Goal: Task Accomplishment & Management: Use online tool/utility

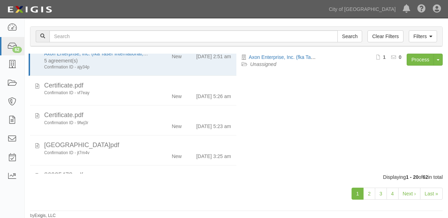
scroll to position [28, 0]
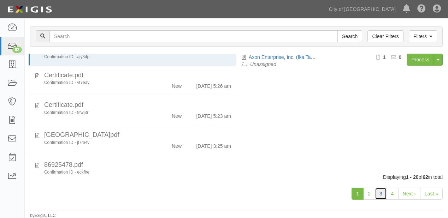
click at [381, 194] on link "3" at bounding box center [381, 194] width 12 height 12
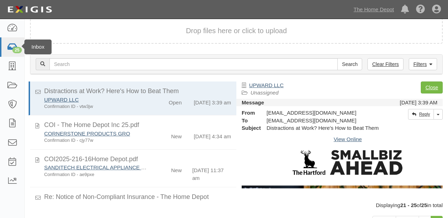
scroll to position [30, 0]
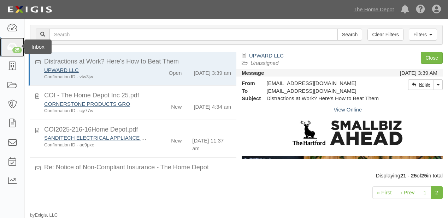
click at [8, 46] on icon at bounding box center [12, 47] width 11 height 8
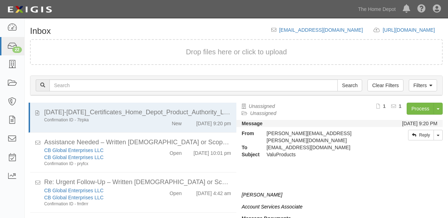
scroll to position [49, 0]
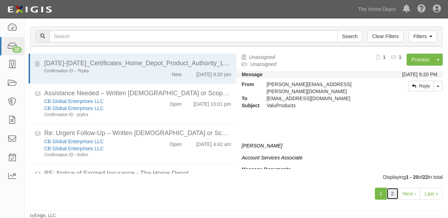
click at [395, 193] on link "2" at bounding box center [393, 194] width 12 height 12
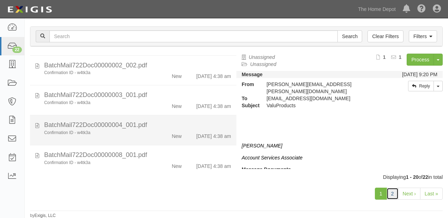
scroll to position [163, 0]
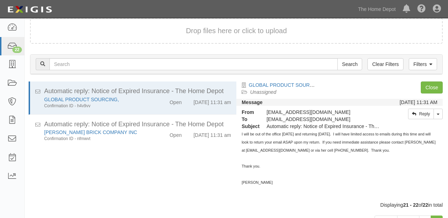
scroll to position [49, 0]
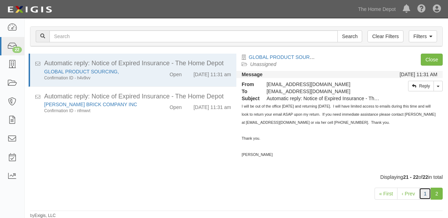
drag, startPoint x: 424, startPoint y: 188, endPoint x: 157, endPoint y: 151, distance: 269.8
click at [424, 188] on link "1" at bounding box center [425, 194] width 12 height 12
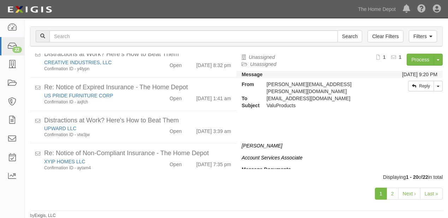
scroll to position [554, 0]
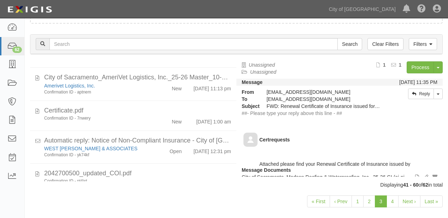
scroll to position [509, 0]
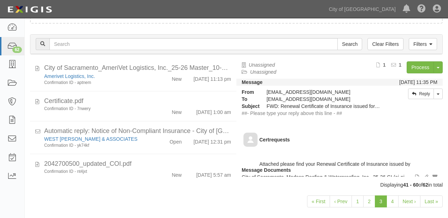
click at [173, 73] on div "City of Sacramento_AmeriVet Logistics, Inc._25-26 Master_10-3-2025_1016201829.p…" at bounding box center [137, 68] width 187 height 9
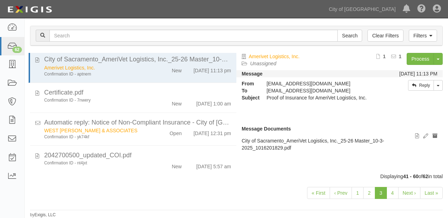
scroll to position [28, 0]
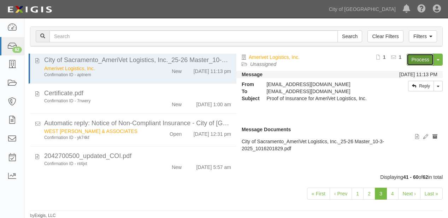
click at [421, 60] on link "Process" at bounding box center [420, 60] width 27 height 12
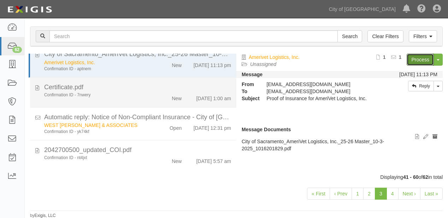
scroll to position [558, 0]
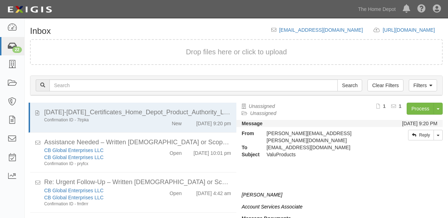
scroll to position [49, 0]
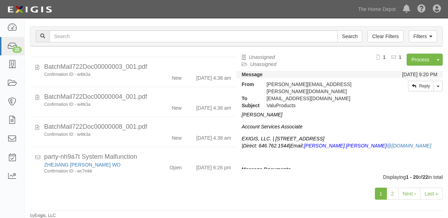
scroll to position [31, 0]
click at [395, 194] on link "2" at bounding box center [393, 194] width 12 height 12
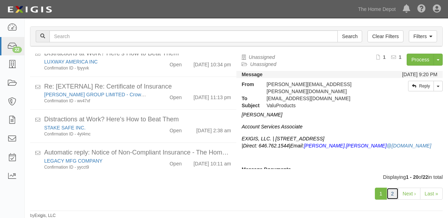
scroll to position [385, 0]
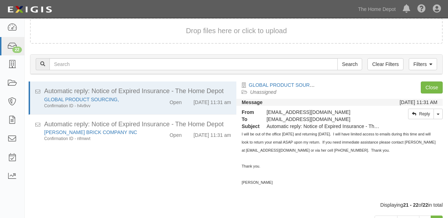
scroll to position [49, 0]
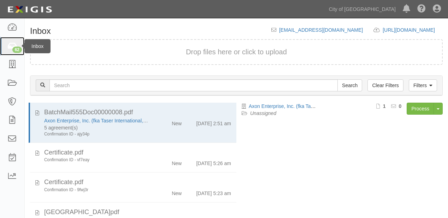
click at [1, 45] on link "62" at bounding box center [12, 46] width 24 height 19
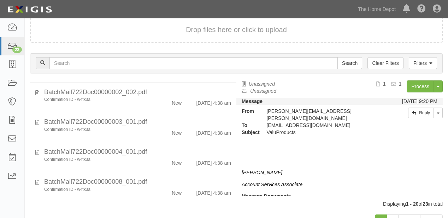
scroll to position [49, 0]
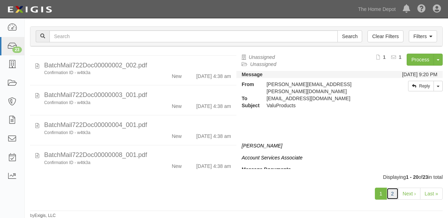
click at [390, 192] on link "2" at bounding box center [393, 194] width 12 height 12
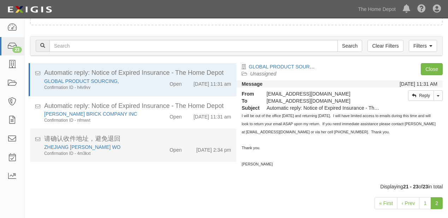
scroll to position [49, 0]
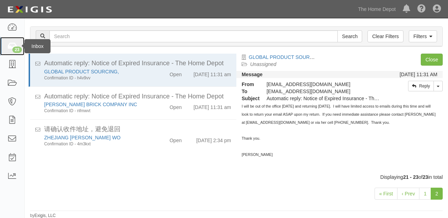
click at [10, 46] on icon at bounding box center [12, 46] width 10 height 8
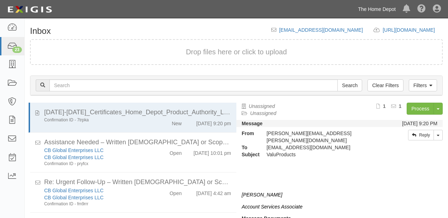
click at [385, 8] on link "The Home Depot" at bounding box center [377, 9] width 45 height 14
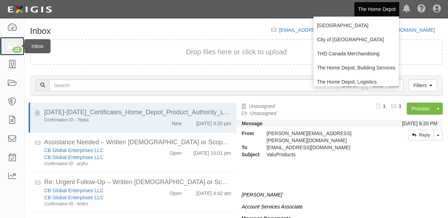
click at [18, 49] on div "23" at bounding box center [17, 50] width 10 height 6
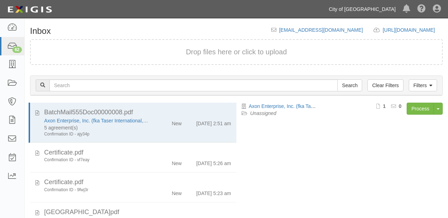
click at [377, 8] on link "City of [GEOGRAPHIC_DATA]" at bounding box center [363, 9] width 74 height 14
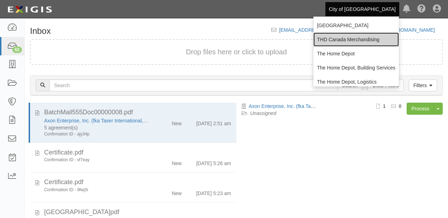
click at [343, 38] on link "THD Canada Merchandising" at bounding box center [357, 40] width 86 height 14
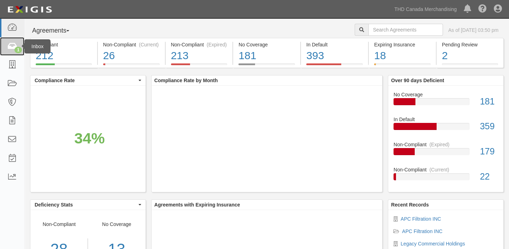
click at [20, 41] on link "1" at bounding box center [12, 46] width 24 height 19
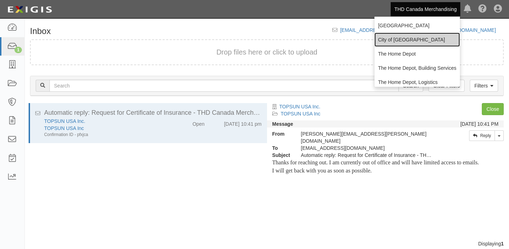
click at [387, 39] on link "City of [GEOGRAPHIC_DATA]" at bounding box center [418, 40] width 86 height 14
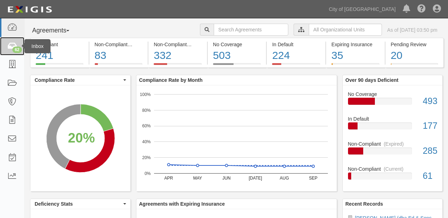
click at [6, 43] on link "62" at bounding box center [12, 46] width 24 height 19
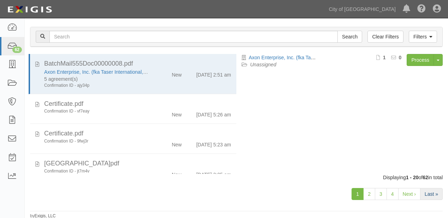
scroll to position [49, 0]
click at [393, 193] on link "4" at bounding box center [393, 194] width 12 height 12
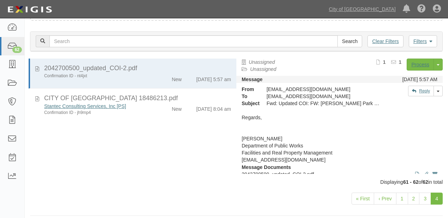
scroll to position [49, 0]
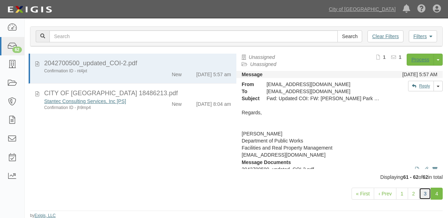
click at [426, 196] on link "3" at bounding box center [425, 194] width 12 height 12
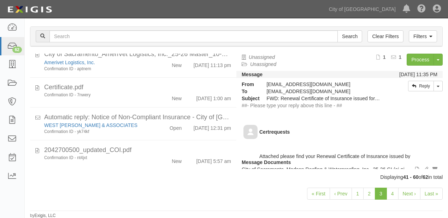
scroll to position [558, 0]
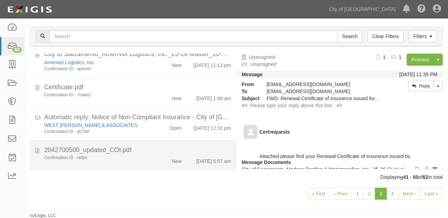
click at [170, 168] on li "2042700500_updated_COI.pdf Confirmation ID - nt4jxt New 10/6/25 5:57 am" at bounding box center [133, 156] width 206 height 30
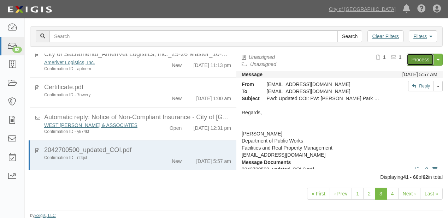
click at [422, 54] on link "Process" at bounding box center [420, 60] width 27 height 12
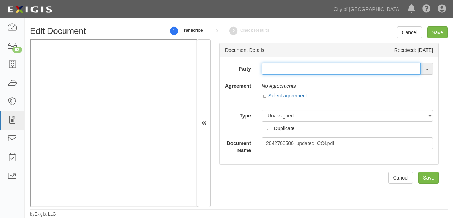
click at [276, 70] on input "text" at bounding box center [340, 69] width 159 height 12
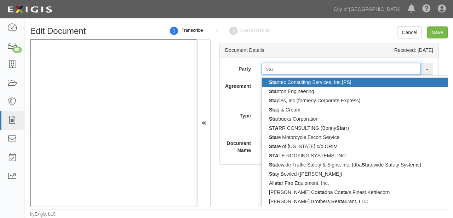
type input "sta"
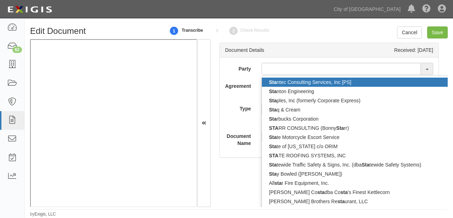
click at [283, 84] on link "Sta ntec Consulting Services, Inc [PS]" at bounding box center [386, 82] width 248 height 9
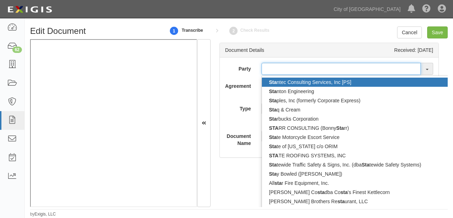
type input "Stantec Consulting Services, Inc [PS]"
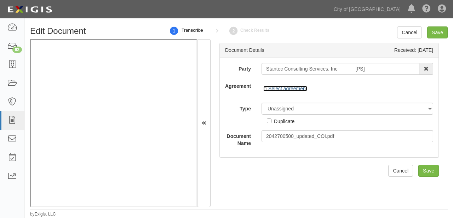
click at [290, 86] on link "Select agreement" at bounding box center [285, 89] width 44 height 6
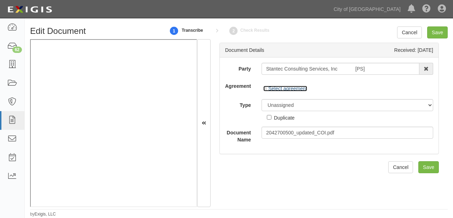
click at [293, 88] on link "Select agreement" at bounding box center [285, 89] width 44 height 6
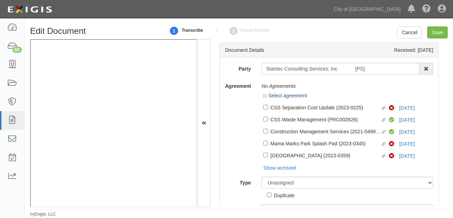
click at [293, 88] on div "No Agreements" at bounding box center [346, 86] width 171 height 12
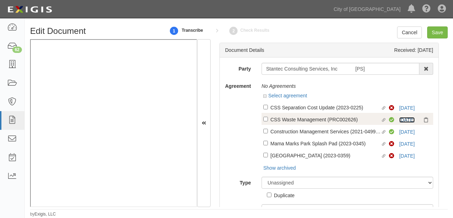
click at [401, 118] on link "5/1/26" at bounding box center [407, 120] width 16 height 6
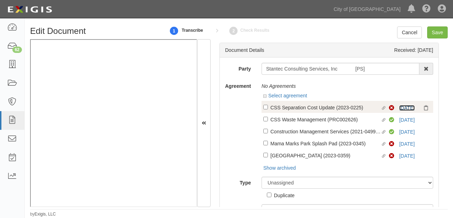
click at [404, 107] on link "5/1/26" at bounding box center [407, 108] width 16 height 6
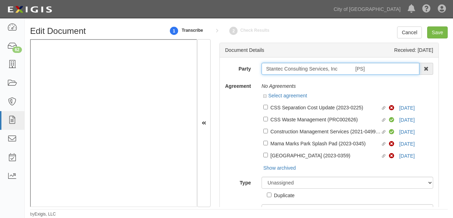
drag, startPoint x: 262, startPoint y: 69, endPoint x: 403, endPoint y: 67, distance: 141.1
click at [403, 67] on input "Stantec Consulting Services, Inc [PS]" at bounding box center [340, 69] width 158 height 12
drag, startPoint x: 381, startPoint y: 79, endPoint x: 267, endPoint y: 71, distance: 115.2
click at [267, 71] on input "Stantec Consulting Services, Inc [PS]" at bounding box center [340, 69] width 158 height 12
drag, startPoint x: 265, startPoint y: 71, endPoint x: 398, endPoint y: 71, distance: 132.9
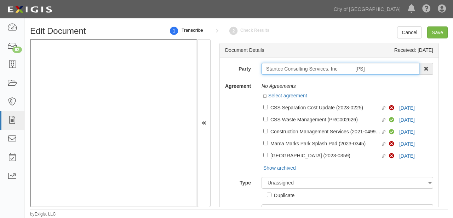
click at [398, 71] on input "Stantec Consulting Services, Inc [PS]" at bounding box center [340, 69] width 158 height 12
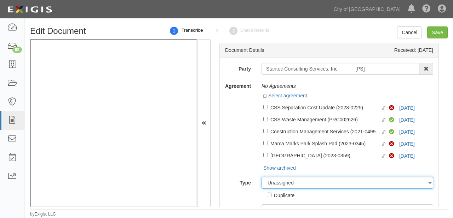
click at [298, 185] on select "Unassigned Binder Cancellation Notice Certificate Contract Endorsement Insuranc…" at bounding box center [346, 183] width 171 height 12
select select "OtherDetail"
click at [261, 178] on select "Unassigned Binder Cancellation Notice Certificate Contract Endorsement Insuranc…" at bounding box center [346, 183] width 171 height 12
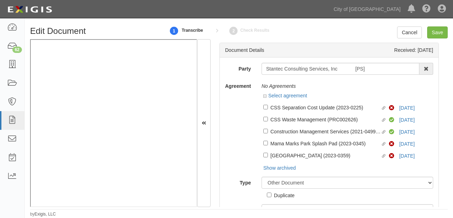
click at [283, 194] on div "Duplicate" at bounding box center [284, 196] width 21 height 8
click at [271, 194] on input "Duplicate" at bounding box center [269, 195] width 5 height 5
checkbox input "true"
click at [440, 30] on input "Save" at bounding box center [437, 33] width 21 height 12
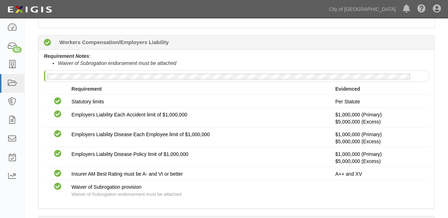
scroll to position [339, 0]
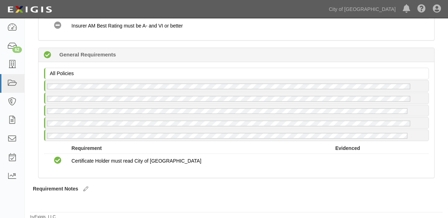
scroll to position [663, 0]
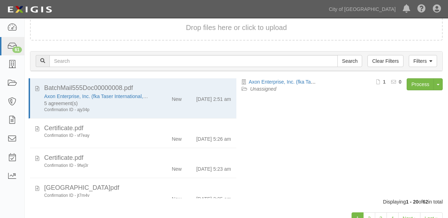
scroll to position [49, 0]
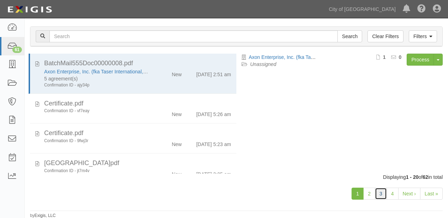
click at [383, 194] on link "3" at bounding box center [381, 194] width 12 height 12
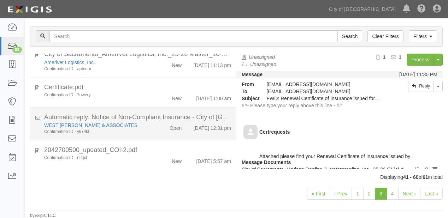
scroll to position [558, 0]
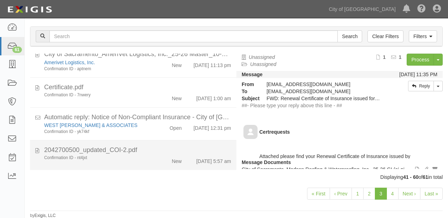
click at [187, 156] on div "[DATE] 5:57 am" at bounding box center [211, 160] width 49 height 10
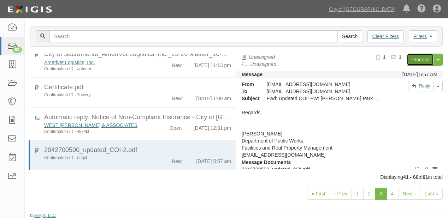
click at [407, 59] on link "Process" at bounding box center [420, 60] width 27 height 12
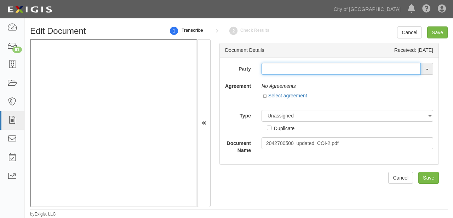
click at [272, 72] on input "text" at bounding box center [340, 69] width 159 height 12
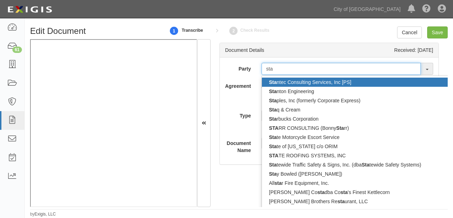
type input "sta"
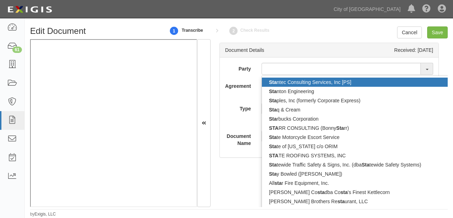
click at [278, 81] on link "Sta ntec Consulting Services, Inc [PS]" at bounding box center [386, 82] width 248 height 9
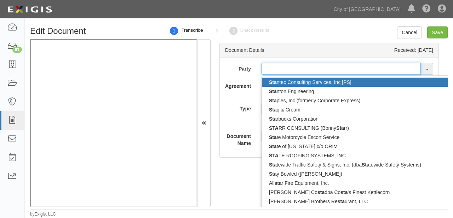
type input "Stantec Consulting Services, Inc [PS]"
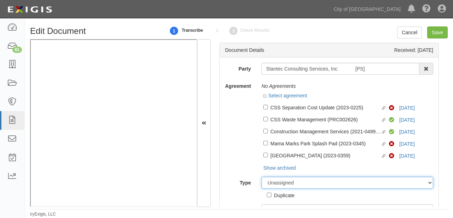
click at [309, 182] on select "Unassigned Binder Cancellation Notice Certificate Contract Endorsement Insuranc…" at bounding box center [346, 183] width 171 height 12
select select "OtherDetail"
click at [261, 178] on select "Unassigned Binder Cancellation Notice Certificate Contract Endorsement Insuranc…" at bounding box center [346, 183] width 171 height 12
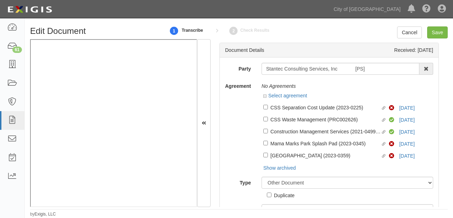
click at [288, 194] on div "Duplicate" at bounding box center [284, 196] width 21 height 8
click at [271, 194] on input "Duplicate" at bounding box center [269, 195] width 5 height 5
checkbox input "true"
click at [437, 32] on input "Save" at bounding box center [437, 33] width 21 height 12
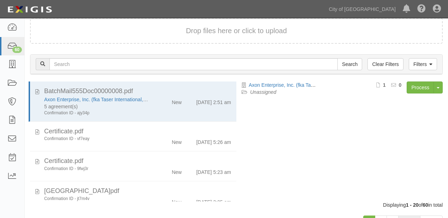
scroll to position [49, 0]
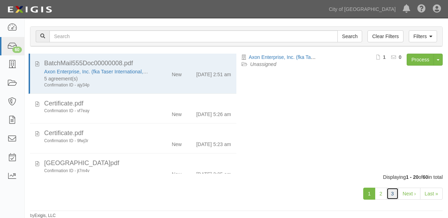
click at [396, 195] on link "3" at bounding box center [393, 194] width 12 height 12
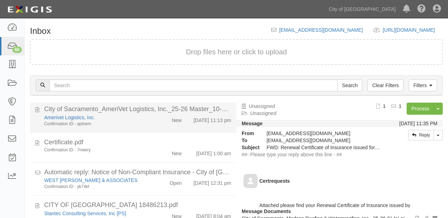
scroll to position [561, 0]
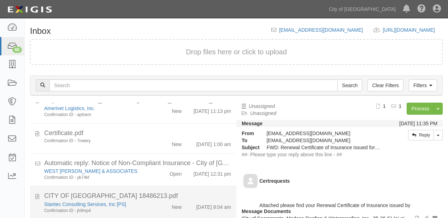
click at [180, 199] on div "CITY OF SACRAMENTO 18486213.pdf" at bounding box center [137, 196] width 187 height 9
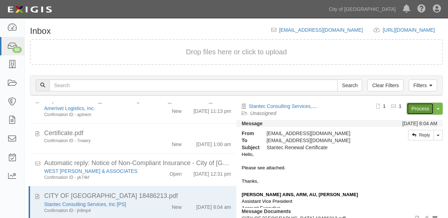
click at [419, 108] on link "Process" at bounding box center [420, 109] width 27 height 12
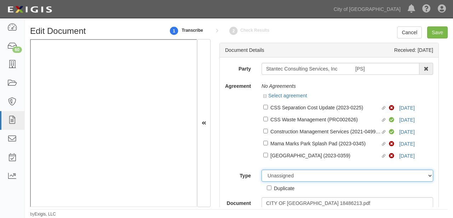
click at [304, 174] on select "Unassigned Binder Cancellation Notice Certificate Contract Endorsement Insuranc…" at bounding box center [346, 176] width 171 height 12
select select "OtherDetail"
click at [261, 171] on select "Unassigned Binder Cancellation Notice Certificate Contract Endorsement Insuranc…" at bounding box center [346, 176] width 171 height 12
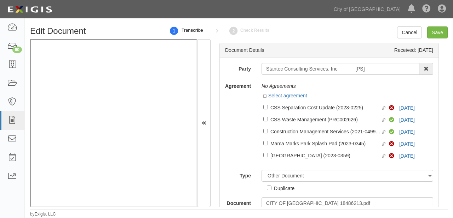
click at [288, 189] on div "Duplicate" at bounding box center [284, 189] width 21 height 8
click at [271, 189] on input "Duplicate" at bounding box center [269, 188] width 5 height 5
checkbox input "true"
click at [434, 35] on input "Save" at bounding box center [437, 33] width 21 height 12
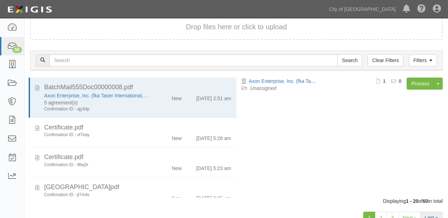
scroll to position [28, 0]
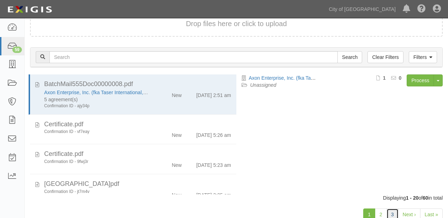
click at [395, 215] on link "3" at bounding box center [393, 215] width 12 height 12
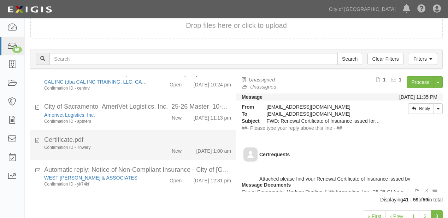
scroll to position [49, 0]
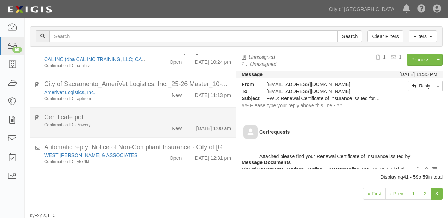
click at [150, 108] on li "Certificate.pdf Confirmation ID - 7nwery New 10/4/25 1:00 am" at bounding box center [133, 123] width 206 height 30
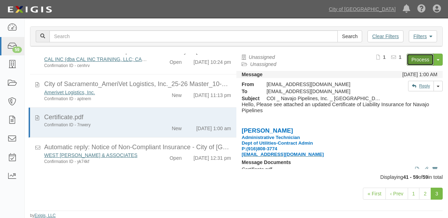
click at [413, 60] on link "Process" at bounding box center [420, 60] width 27 height 12
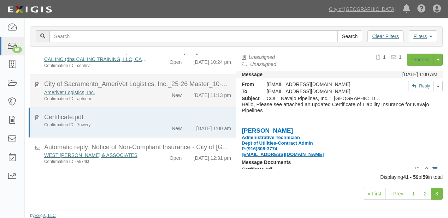
click at [139, 80] on div "City of Sacramento_AmeriVet Logistics, Inc._25-26 Master_10-3-2025_1016201829.p…" at bounding box center [137, 84] width 187 height 9
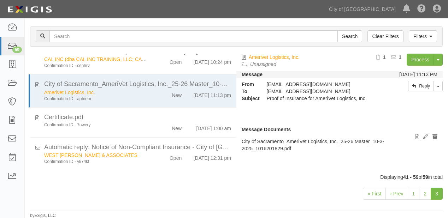
click at [413, 66] on div "Process Toggle Document Dropdown Archive Document Delete Document Close Mark as…" at bounding box center [382, 62] width 121 height 17
click at [414, 60] on link "Process" at bounding box center [420, 60] width 27 height 12
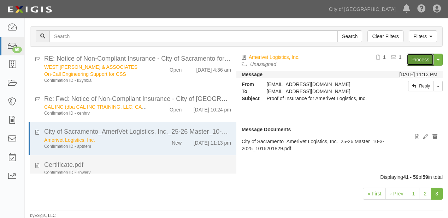
scroll to position [386, 0]
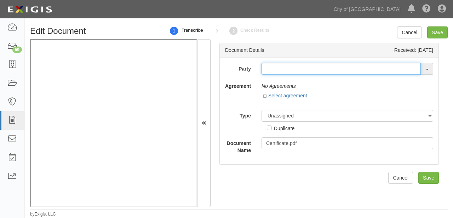
click at [268, 68] on input "text" at bounding box center [340, 69] width 159 height 12
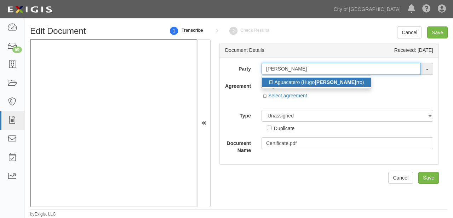
type input "navaj"
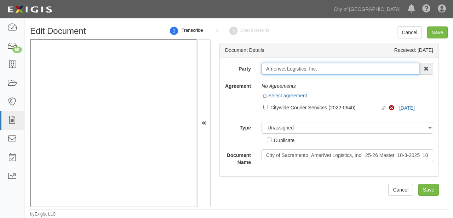
drag, startPoint x: 263, startPoint y: 70, endPoint x: 338, endPoint y: 71, distance: 75.0
click at [338, 71] on input "Amerivet Logistics, Inc." at bounding box center [340, 69] width 158 height 12
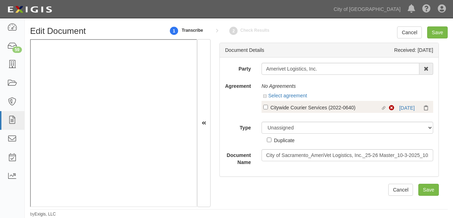
click at [292, 105] on div "Citywide Courier Services (2022-0640)" at bounding box center [325, 108] width 110 height 8
click at [268, 105] on input "Linked agreement Citywide Courier Services (2022-0640) Linked agreement" at bounding box center [265, 107] width 5 height 5
checkbox input "true"
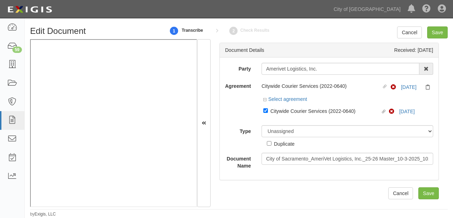
click at [285, 138] on div "Duplicate" at bounding box center [281, 143] width 28 height 10
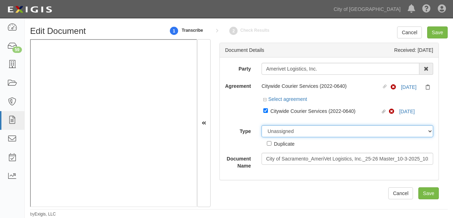
click at [285, 135] on select "Unassigned Binder Cancellation Notice Certificate Contract Endorsement Insuranc…" at bounding box center [346, 132] width 171 height 12
select select "CertificateDetail"
click at [261, 126] on select "Unassigned Binder Cancellation Notice Certificate Contract Endorsement Insuranc…" at bounding box center [346, 132] width 171 height 12
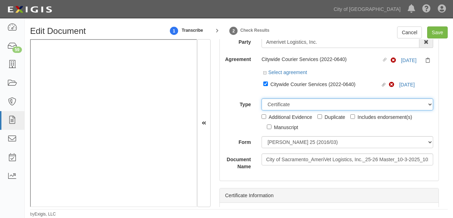
scroll to position [57, 0]
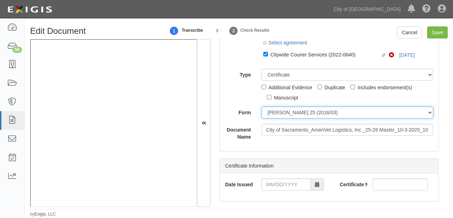
click at [282, 117] on select "ACORD 25 (2016/03) ACORD 101 ACORD 855 NY (2014/05) General" at bounding box center [346, 113] width 171 height 12
select select "GeneralFormDetail"
click at [261, 107] on select "ACORD 25 (2016/03) ACORD 101 ACORD 855 NY (2014/05) General" at bounding box center [346, 113] width 171 height 12
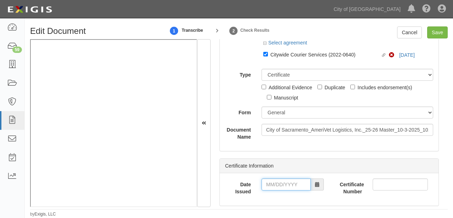
click at [284, 180] on input "Date Issued" at bounding box center [285, 185] width 49 height 12
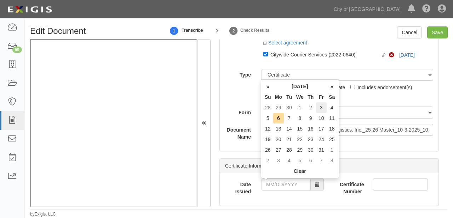
click at [319, 105] on td "3" at bounding box center [321, 108] width 11 height 11
type input "10/03/2025"
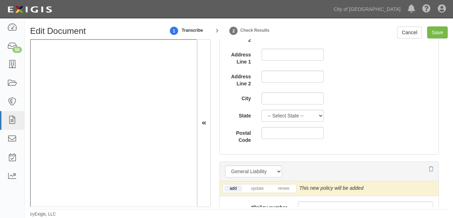
scroll to position [537, 0]
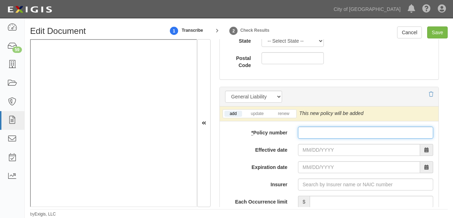
click at [317, 134] on input "* Policy number" at bounding box center [365, 133] width 135 height 12
paste input "PAC7260691"
type input "PAC7260691"
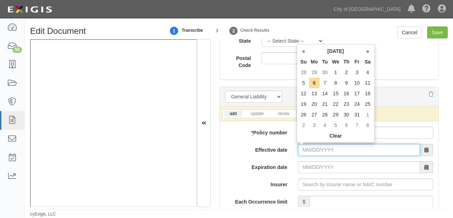
click at [315, 145] on input "Effective date" at bounding box center [359, 150] width 122 height 12
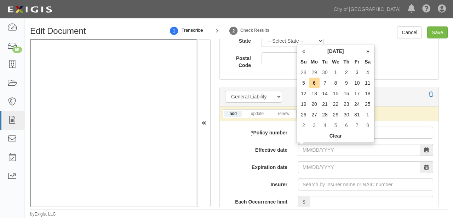
click at [314, 82] on td "6" at bounding box center [314, 83] width 11 height 11
type input "10/06/2025"
type input "10/06/2026"
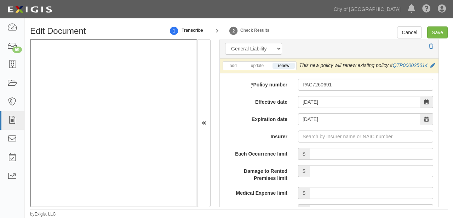
scroll to position [594, 0]
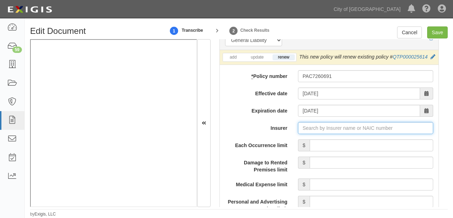
click at [368, 130] on input "Insurer" at bounding box center [365, 128] width 135 height 12
type input "180 Seguros S.A. (0) NR Rating"
type input "1"
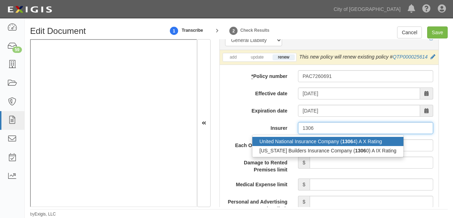
click at [361, 146] on div "United National Insurance Company ( 1306 4) A X Rating" at bounding box center [327, 141] width 151 height 9
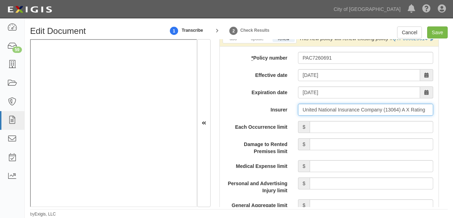
scroll to position [622, 0]
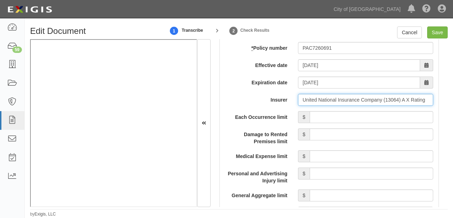
type input "United National Insurance Company (13064) A X Rating"
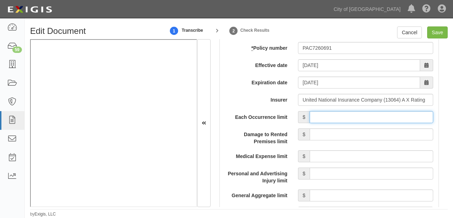
click at [365, 123] on input "Each Occurrence limit" at bounding box center [370, 117] width 123 height 12
type input "1,000,000"
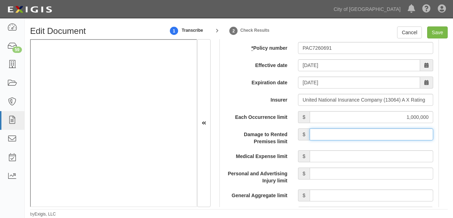
click at [362, 141] on input "Damage to Rented Premises limit" at bounding box center [370, 135] width 123 height 12
type input "1,000,000"
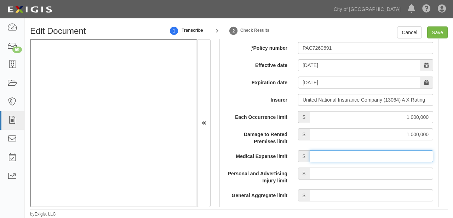
click at [366, 163] on input "Medical Expense limit" at bounding box center [370, 157] width 123 height 12
type input "5,000"
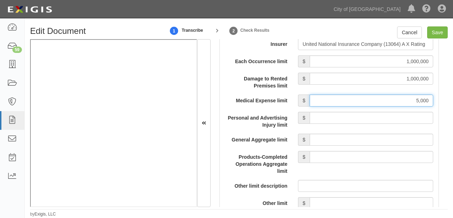
scroll to position [679, 0]
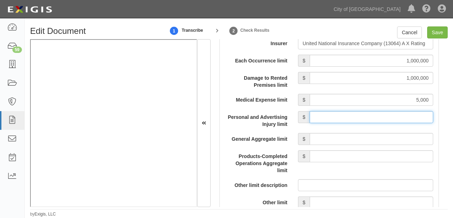
click at [358, 123] on input "Personal and Advertising Injury limit" at bounding box center [370, 117] width 123 height 12
type input "1,000,000"
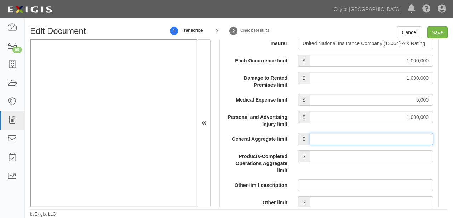
click at [367, 145] on input "General Aggregate limit" at bounding box center [370, 139] width 123 height 12
type input "2,000,000"
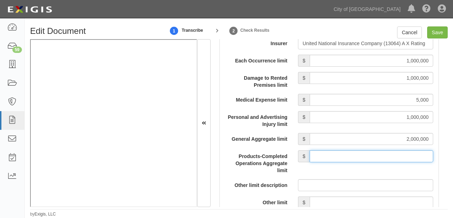
drag, startPoint x: 363, startPoint y: 166, endPoint x: 363, endPoint y: 159, distance: 7.1
click at [363, 163] on input "Products-Completed Operations Aggregate limit" at bounding box center [370, 157] width 123 height 12
type input "2,000,000"
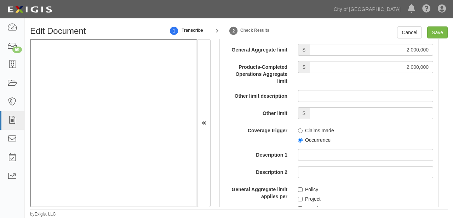
scroll to position [820, 0]
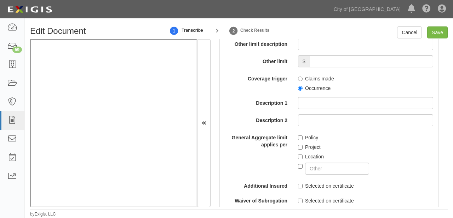
click at [320, 92] on label "Occurrence" at bounding box center [314, 88] width 33 height 7
click at [302, 91] on input "Occurrence" at bounding box center [300, 88] width 5 height 5
radio input "true"
click at [315, 169] on div at bounding box center [365, 168] width 135 height 14
click at [314, 161] on label "Location" at bounding box center [311, 156] width 26 height 7
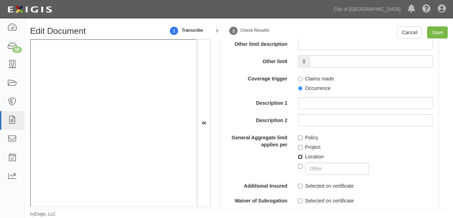
click at [302, 159] on input "Location" at bounding box center [300, 157] width 5 height 5
checkbox input "true"
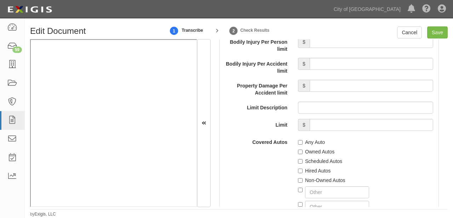
scroll to position [1075, 0]
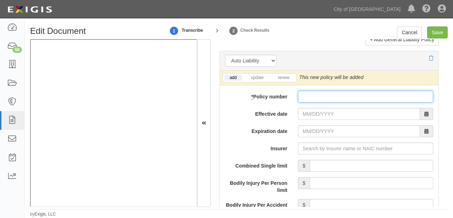
drag, startPoint x: 319, startPoint y: 104, endPoint x: 315, endPoint y: 112, distance: 9.1
click at [319, 103] on input "* Policy number" at bounding box center [365, 97] width 135 height 12
paste input "CSA8000000029402"
type input "CSA8000000029402"
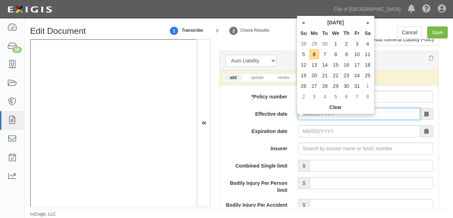
click at [314, 115] on input "Effective date" at bounding box center [359, 114] width 122 height 12
click at [314, 54] on td "6" at bounding box center [314, 54] width 11 height 11
type input "10/06/2025"
type input "10/06/2026"
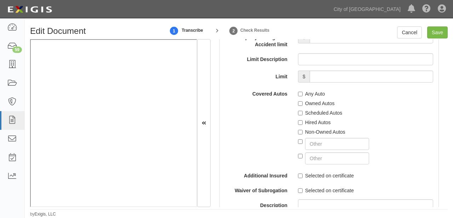
click at [307, 117] on label "Scheduled Autos" at bounding box center [320, 113] width 44 height 7
click at [302, 116] on input "Scheduled Autos" at bounding box center [300, 113] width 5 height 5
checkbox input "true"
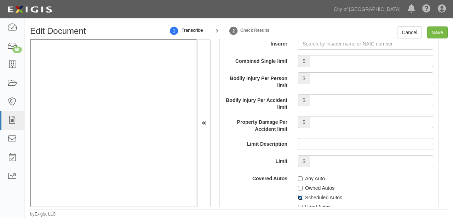
scroll to position [1131, 0]
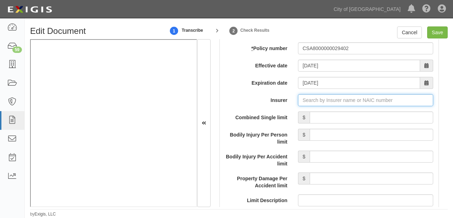
click at [327, 106] on input "Insurer" at bounding box center [365, 100] width 135 height 12
type input "180 Seguros S.A. (0) NR Rating"
type input "1"
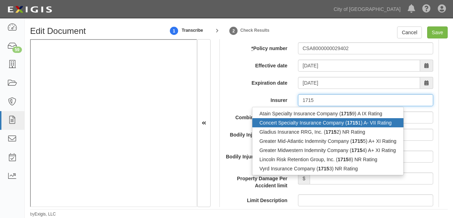
click at [331, 128] on div "Concert Specialty Insurance Company ( 1715 1) A- VII Rating" at bounding box center [327, 122] width 151 height 9
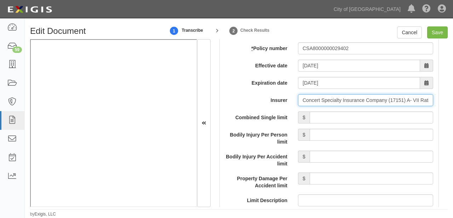
type input "Concert Specialty Insurance Company (17151) A- VII Rating"
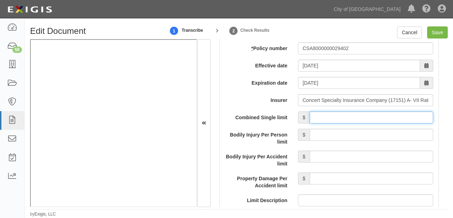
click at [342, 122] on input "Combined Single limit" at bounding box center [370, 118] width 123 height 12
type input "1,000,000"
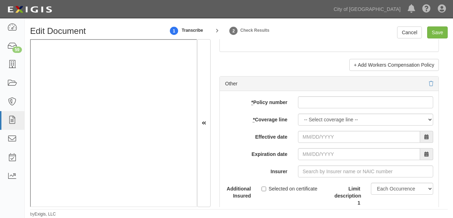
scroll to position [2234, 0]
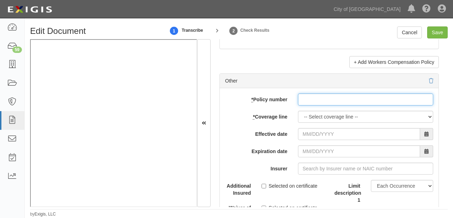
paste input "CSP8000000024500"
drag, startPoint x: 315, startPoint y: 103, endPoint x: 313, endPoint y: 126, distance: 22.8
click at [315, 103] on input "CSP8000000024500" at bounding box center [365, 100] width 135 height 12
type input "CSP8000000024500"
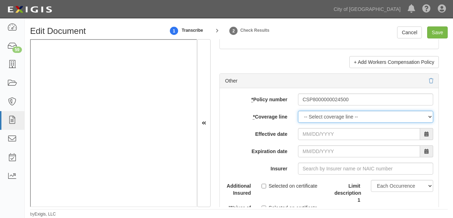
click at [313, 123] on select "-- Select coverage line -- Asbestos Abatement Auto Physical Damage Boiler & Mac…" at bounding box center [365, 117] width 135 height 12
select select "12"
click at [298, 123] on select "-- Select coverage line -- Asbestos Abatement Auto Physical Damage Boiler & Mac…" at bounding box center [365, 117] width 135 height 12
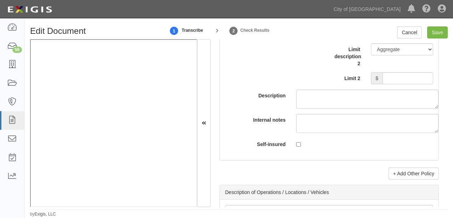
scroll to position [2348, 0]
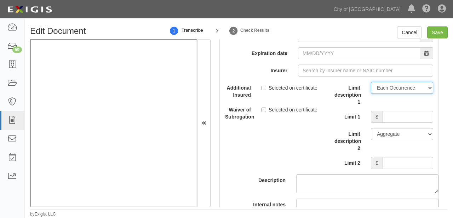
click at [386, 94] on select "Limit Each Occurrence Each Claim Aggregate Deductible Self-Insured Retention Pe…" at bounding box center [402, 88] width 62 height 12
select select "Limit"
click at [371, 87] on select "Limit Each Occurrence Each Claim Aggregate Deductible Self-Insured Retention Pe…" at bounding box center [402, 88] width 62 height 12
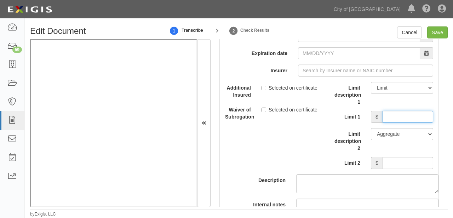
click at [387, 123] on input "Limit 1" at bounding box center [407, 117] width 51 height 12
type input "150,000"
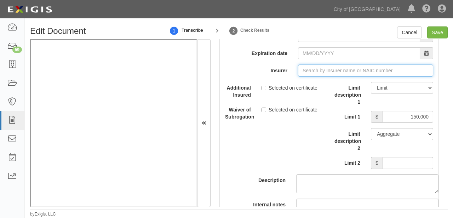
click at [314, 77] on input "Insurer" at bounding box center [365, 71] width 135 height 12
type input "180 Seguros S.A. (0) NR Rating"
type input "1"
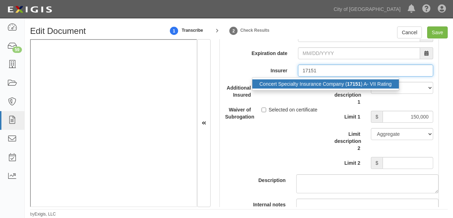
click at [310, 89] on div "Concert Specialty Insurance Company ( 17151 ) A- VII Rating" at bounding box center [325, 84] width 146 height 9
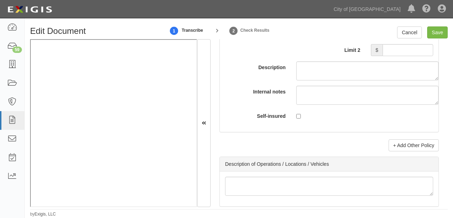
scroll to position [2489, 0]
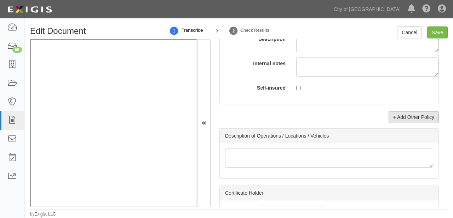
type input "Concert Specialty Insurance Company (17151) A- VII Rating"
click at [412, 123] on link "+ Add Other Policy" at bounding box center [413, 117] width 50 height 12
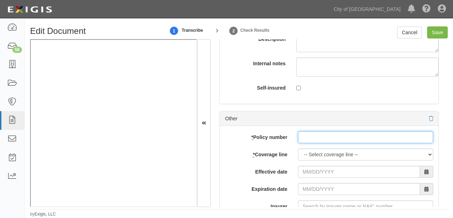
paste input "CSA8000000029402"
click at [306, 144] on input "* Policy number" at bounding box center [365, 138] width 135 height 12
type input "CSA8000000029402"
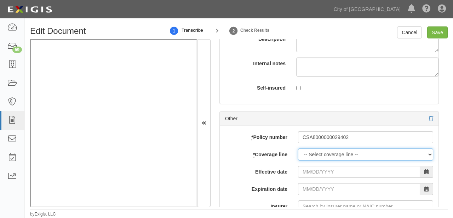
click at [309, 157] on select "-- Select coverage line -- Asbestos Abatement Auto Physical Damage Boiler & Mac…" at bounding box center [365, 155] width 135 height 12
click at [329, 157] on select "-- Select coverage line -- Asbestos Abatement Auto Physical Damage Boiler & Mac…" at bounding box center [365, 155] width 135 height 12
click at [330, 158] on select "-- Select coverage line -- Asbestos Abatement Auto Physical Damage Boiler & Mac…" at bounding box center [365, 155] width 135 height 12
select select "39"
click at [298, 154] on select "-- Select coverage line -- Asbestos Abatement Auto Physical Damage Boiler & Mac…" at bounding box center [365, 155] width 135 height 12
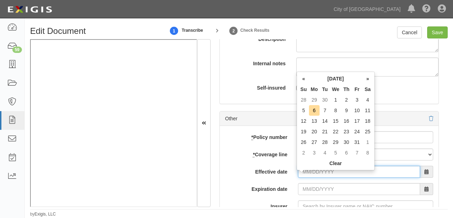
click at [308, 178] on input "Effective date" at bounding box center [359, 172] width 122 height 12
click at [316, 109] on td "6" at bounding box center [314, 110] width 11 height 11
type input "10/06/2025"
type input "10/06/2026"
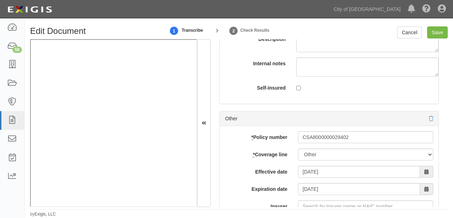
scroll to position [2545, 0]
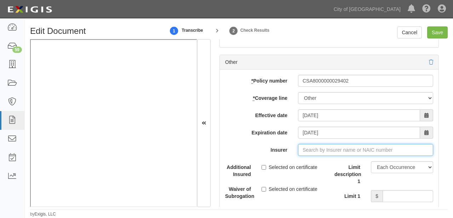
click at [319, 151] on input "Insurer" at bounding box center [365, 150] width 135 height 12
type input "180 Seguros S.A. (0) NR Rating"
type input "1"
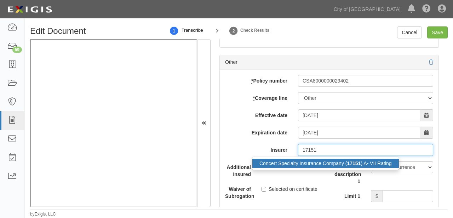
click at [321, 164] on div "Concert Specialty Insurance Company ( 17151 ) A- VII Rating" at bounding box center [325, 163] width 146 height 9
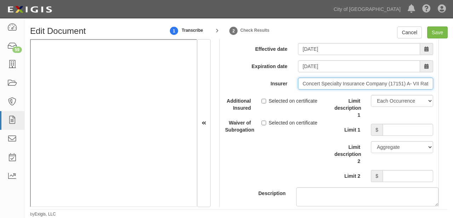
scroll to position [2630, 0]
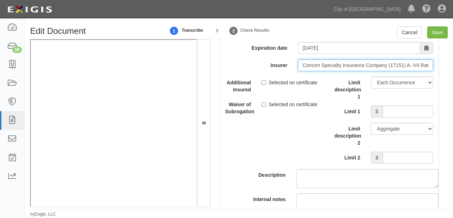
type input "Concert Specialty Insurance Company (17151) A- VII Rating"
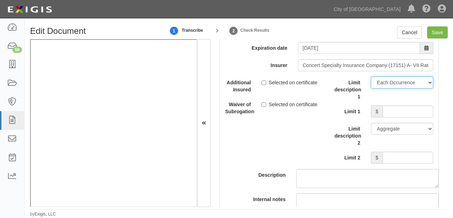
click at [400, 83] on select "Limit Each Occurrence Each Claim Aggregate Deductible Self-Insured Retention Pe…" at bounding box center [402, 83] width 62 height 12
select select "Other"
click at [371, 82] on select "Limit Each Occurrence Each Claim Aggregate Deductible Self-Insured Retention Pe…" at bounding box center [402, 83] width 62 height 12
click at [398, 117] on input "Limit 1" at bounding box center [407, 112] width 51 height 12
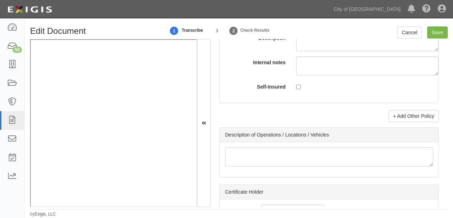
scroll to position [2800, 0]
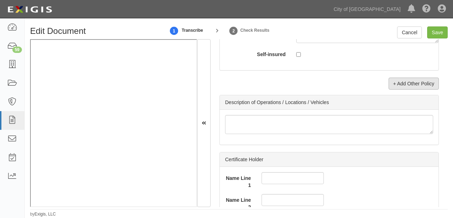
type input "10,000"
click at [413, 88] on link "+ Add Other Policy" at bounding box center [413, 84] width 50 height 12
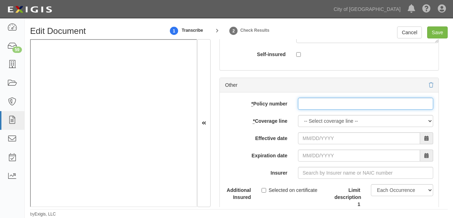
click at [327, 110] on input "* Policy number" at bounding box center [365, 104] width 135 height 12
paste input "CSA8000000029402"
type input "CSA8000000029402"
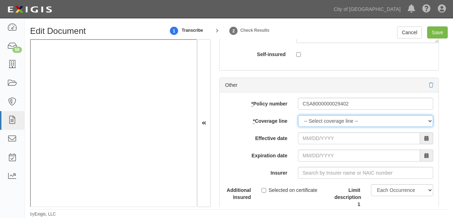
click at [313, 123] on select "-- Select coverage line -- Asbestos Abatement Auto Physical Damage Boiler & Mac…" at bounding box center [365, 121] width 135 height 12
select select "39"
click at [298, 120] on select "-- Select coverage line -- Asbestos Abatement Auto Physical Damage Boiler & Mac…" at bounding box center [365, 121] width 135 height 12
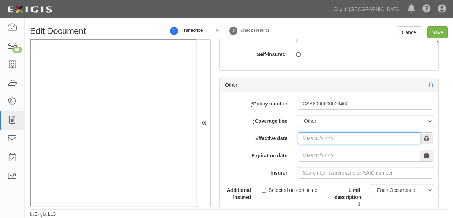
click at [317, 142] on input "Effective date" at bounding box center [359, 139] width 122 height 12
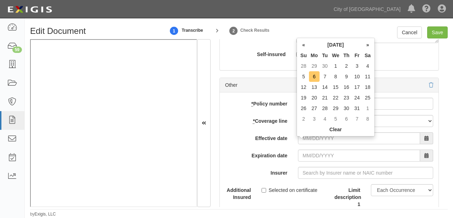
click at [311, 77] on td "6" at bounding box center [314, 76] width 11 height 11
type input "10/06/2025"
type input "10/06/2026"
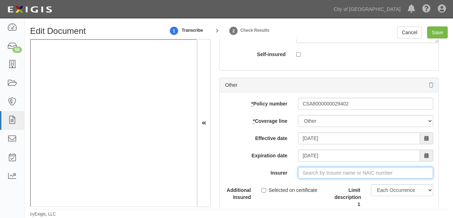
click at [311, 179] on input "Insurer" at bounding box center [365, 173] width 135 height 12
type input "180 Seguros S.A. (0) NR Rating"
type input "1"
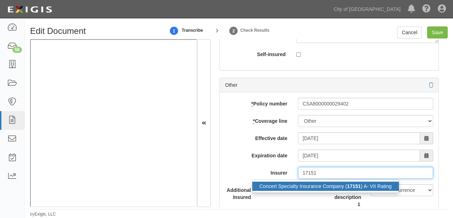
click at [315, 188] on div "Concert Specialty Insurance Company ( 17151 ) A- VII Rating" at bounding box center [325, 186] width 146 height 9
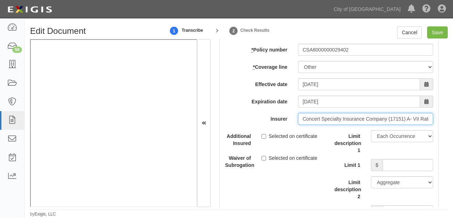
scroll to position [2857, 0]
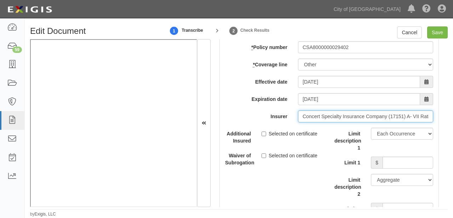
type input "Concert Specialty Insurance Company (17151) A- VII Rating"
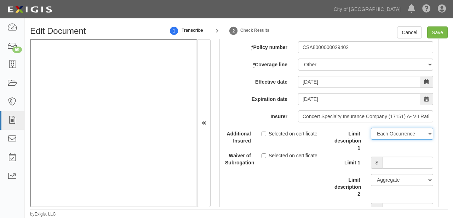
click at [378, 140] on select "Limit Each Occurrence Each Claim Aggregate Deductible Self-Insured Retention Pe…" at bounding box center [402, 134] width 62 height 12
select select "Limit"
click at [371, 133] on select "Limit Each Occurrence Each Claim Aggregate Deductible Self-Insured Retention Pe…" at bounding box center [402, 134] width 62 height 12
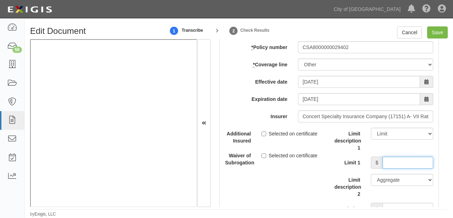
click at [399, 169] on input "Limit 1" at bounding box center [407, 163] width 51 height 12
type input "50,000"
click at [435, 28] on input "Save" at bounding box center [437, 33] width 21 height 12
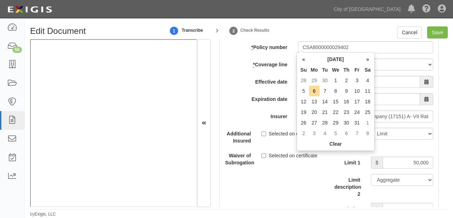
scroll to position [2343, 0]
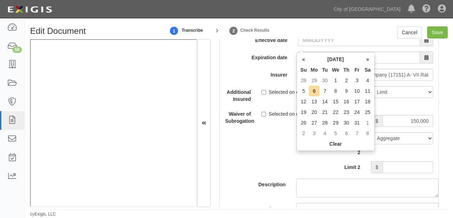
click at [243, 72] on div "add update renew This new policy will be added This new policy will update exis…" at bounding box center [329, 114] width 218 height 270
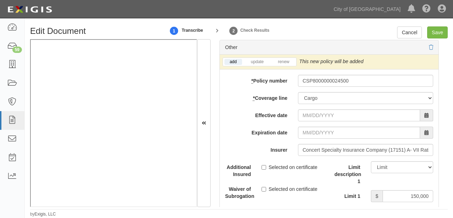
scroll to position [2258, 0]
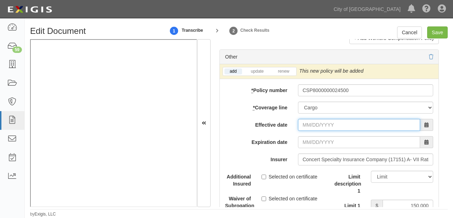
click at [310, 126] on input "Effective date" at bounding box center [359, 125] width 122 height 12
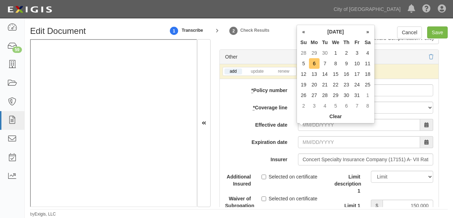
click at [313, 63] on td "6" at bounding box center [314, 63] width 11 height 11
type input "10/06/2025"
type input "10/06/2026"
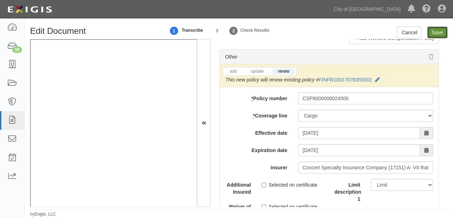
click at [434, 35] on input "Save" at bounding box center [437, 33] width 21 height 12
type input "1000000"
type input "5000"
type input "1000000"
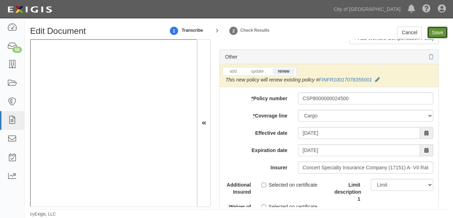
type input "2000000"
type input "1000000"
type input "150000"
type input "10000"
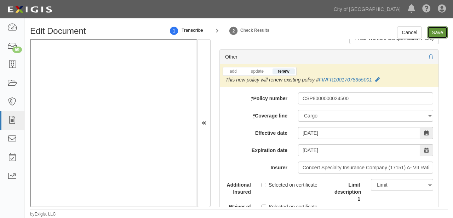
type input "50000"
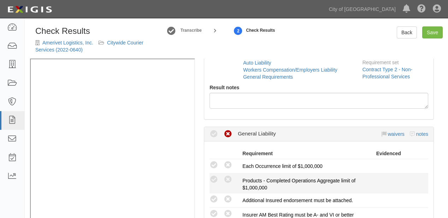
radio input "false"
radio input "true"
radio input "false"
radio input "true"
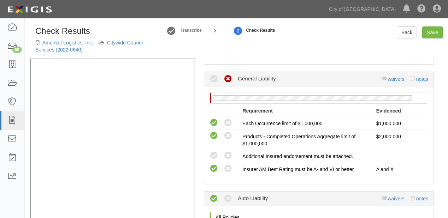
scroll to position [224, 0]
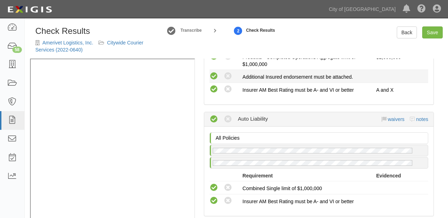
click at [216, 76] on icon at bounding box center [214, 76] width 9 height 9
radio input "true"
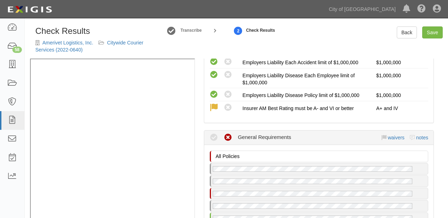
scroll to position [536, 0]
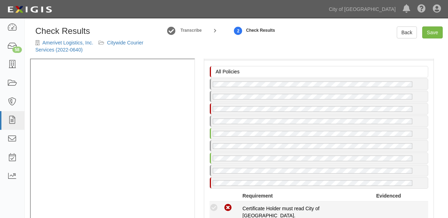
click at [215, 206] on icon at bounding box center [214, 208] width 9 height 9
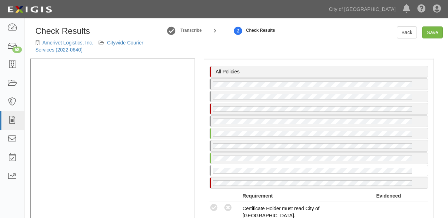
click at [213, 204] on icon at bounding box center [214, 208] width 9 height 9
radio input "true"
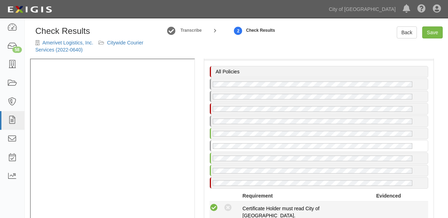
click at [214, 204] on icon at bounding box center [214, 208] width 9 height 9
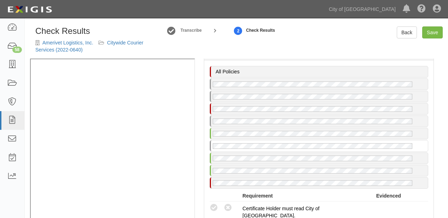
radio input "true"
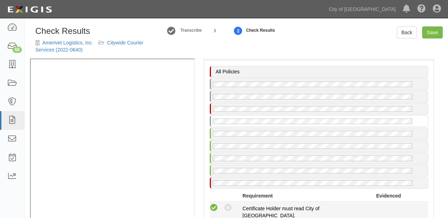
click at [212, 204] on icon at bounding box center [214, 208] width 9 height 9
radio input "true"
click at [216, 204] on icon at bounding box center [214, 208] width 9 height 9
radio input "true"
click at [215, 204] on icon at bounding box center [214, 208] width 9 height 9
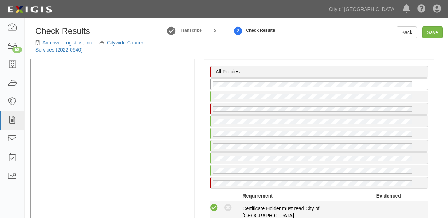
radio input "true"
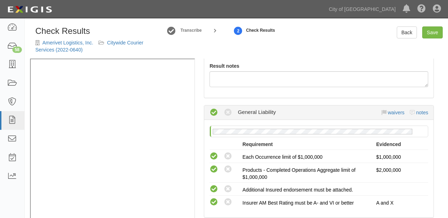
scroll to position [0, 0]
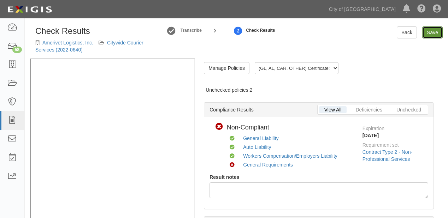
click at [434, 37] on link "Save" at bounding box center [432, 33] width 21 height 12
radio input "true"
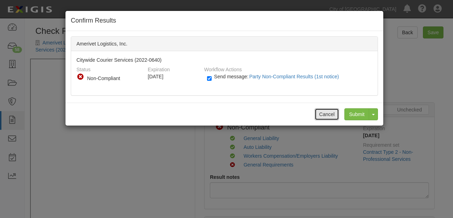
click at [323, 113] on button "Cancel" at bounding box center [326, 115] width 25 height 12
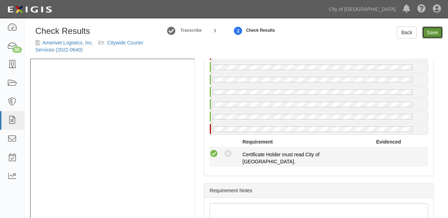
scroll to position [594, 0]
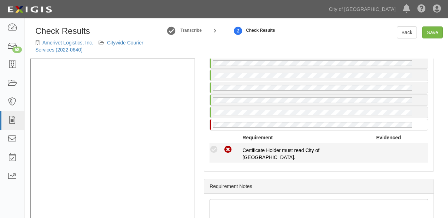
click at [215, 146] on icon at bounding box center [214, 150] width 9 height 9
click at [212, 146] on icon at bounding box center [214, 150] width 9 height 9
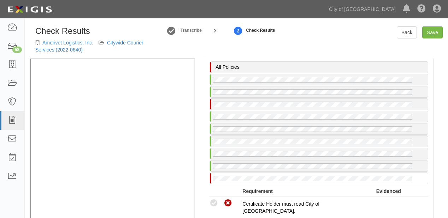
scroll to position [537, 0]
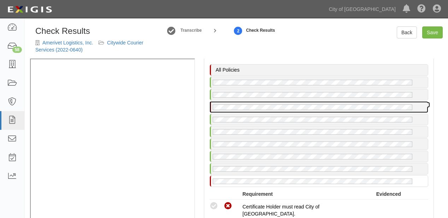
click at [263, 107] on div at bounding box center [319, 107] width 218 height 11
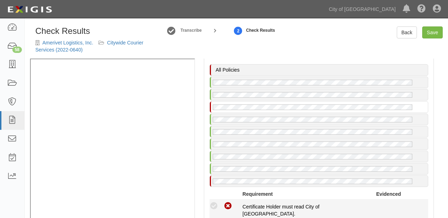
click at [213, 202] on icon at bounding box center [214, 206] width 9 height 9
click at [217, 202] on icon at bounding box center [214, 206] width 9 height 9
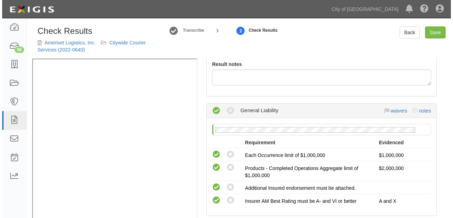
scroll to position [0, 0]
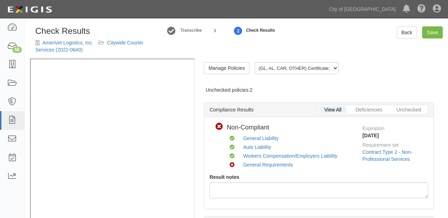
click at [235, 60] on div "Manage Policies (GL, AL, CAR, OTHER) Certificate; 10/3/2025; City of Sacramento…" at bounding box center [319, 141] width 248 height 164
click at [234, 65] on link "Manage Policies" at bounding box center [227, 68] width 46 height 12
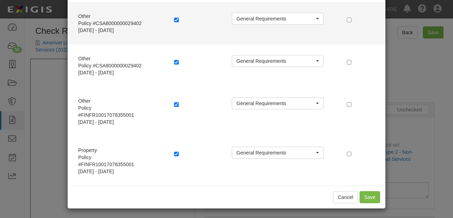
scroll to position [373, 0]
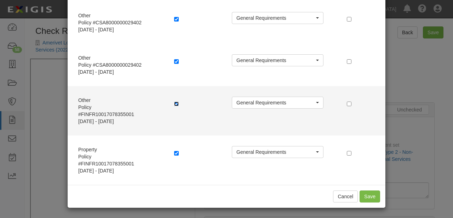
click at [175, 104] on input "checkbox" at bounding box center [176, 104] width 5 height 5
checkbox input "false"
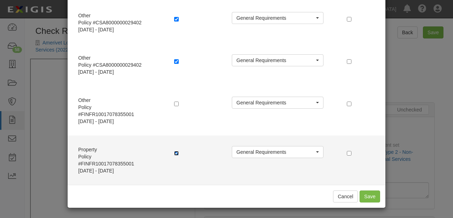
click at [174, 152] on input "checkbox" at bounding box center [176, 153] width 5 height 5
checkbox input "false"
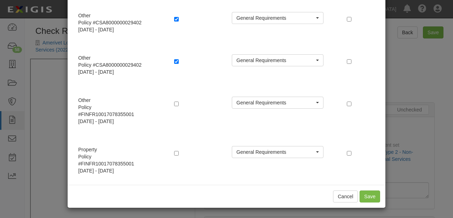
click at [359, 189] on div "Cancel Save" at bounding box center [226, 196] width 317 height 23
click at [360, 191] on button "Save" at bounding box center [369, 197] width 21 height 12
radio input "true"
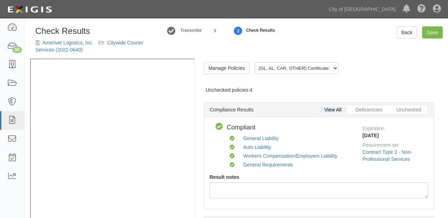
click at [430, 38] on div "Check Results Amerivet Logistics, Inc. Citywide Courier Services (2022-0640) Tr…" at bounding box center [237, 43] width 424 height 32
click at [431, 33] on link "Save" at bounding box center [432, 33] width 21 height 12
radio input "true"
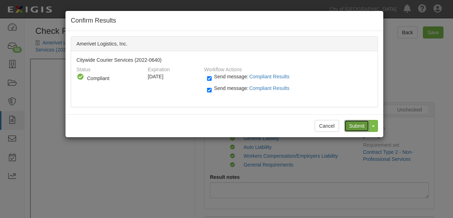
click at [358, 125] on input "Submit" at bounding box center [356, 126] width 25 height 12
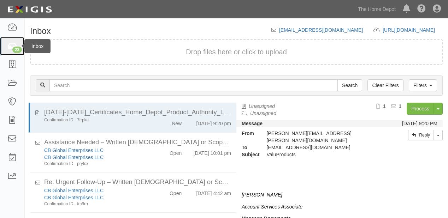
click at [10, 48] on icon at bounding box center [12, 46] width 10 height 8
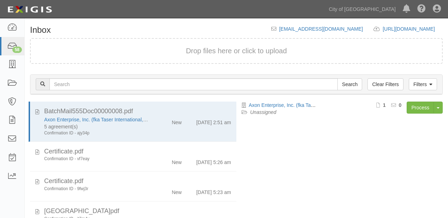
scroll to position [75, 0]
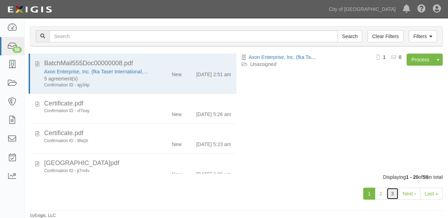
click at [394, 194] on link "3" at bounding box center [393, 194] width 12 height 12
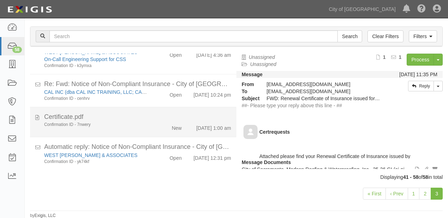
scroll to position [491, 0]
click at [156, 122] on div "New" at bounding box center [170, 127] width 33 height 10
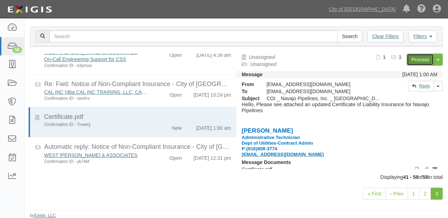
click at [413, 60] on link "Process" at bounding box center [420, 60] width 27 height 12
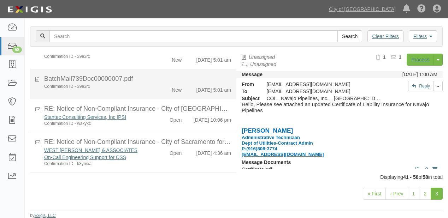
scroll to position [349, 0]
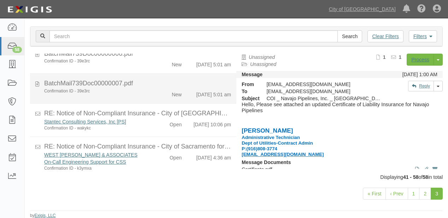
click at [175, 98] on div "New" at bounding box center [177, 93] width 10 height 10
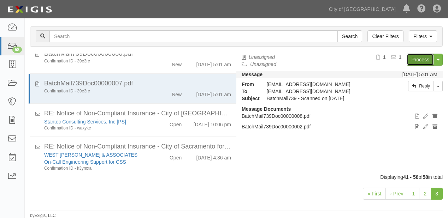
click at [421, 54] on link "Process" at bounding box center [420, 60] width 27 height 12
click at [423, 58] on link "Process" at bounding box center [420, 60] width 27 height 12
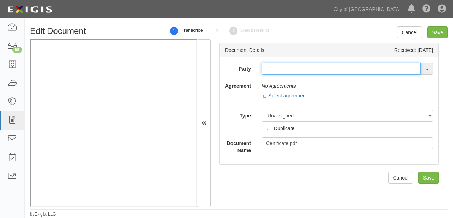
click at [279, 65] on input "text" at bounding box center [340, 69] width 159 height 12
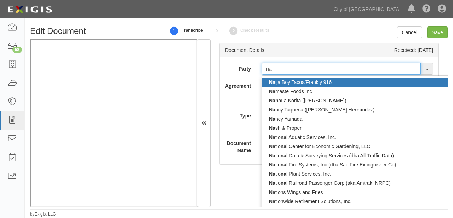
type input "nav"
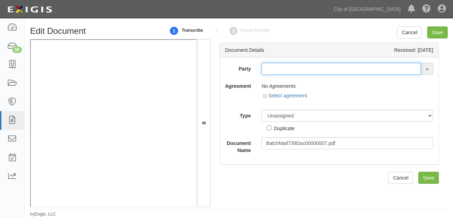
click at [287, 68] on input "text" at bounding box center [340, 69] width 159 height 12
type input "wakh"
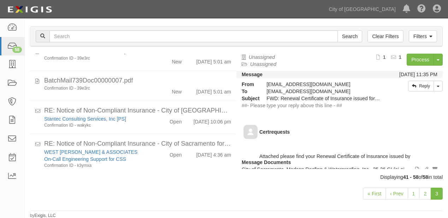
scroll to position [368, 0]
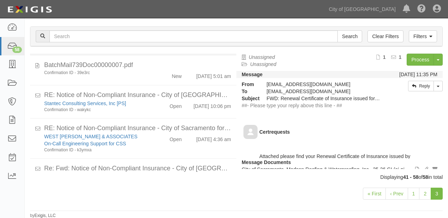
click at [172, 50] on div "New" at bounding box center [177, 45] width 10 height 10
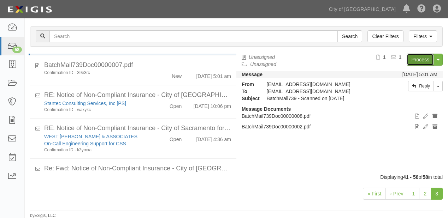
click at [420, 57] on link "Process" at bounding box center [420, 60] width 27 height 12
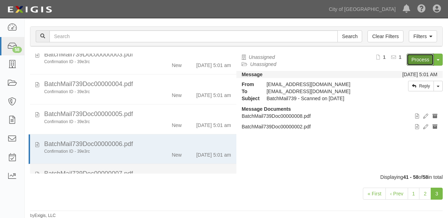
scroll to position [255, 0]
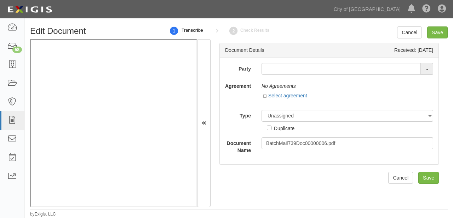
click at [278, 61] on div "Party 16th & O Gateway (dba Ravel [PERSON_NAME] Properties) 17R Orchard Partner…" at bounding box center [329, 111] width 218 height 107
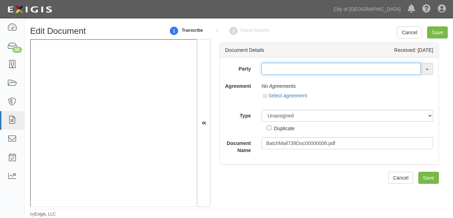
click at [276, 67] on input "text" at bounding box center [340, 69] width 159 height 12
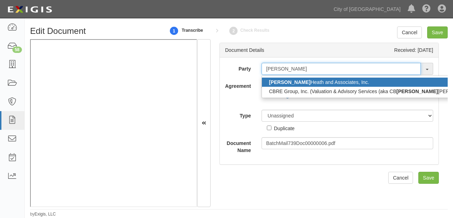
type input "[PERSON_NAME]"
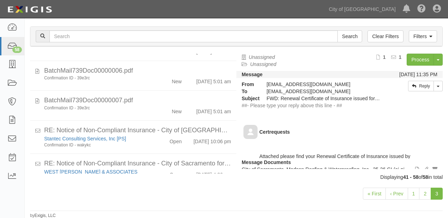
scroll to position [321, 0]
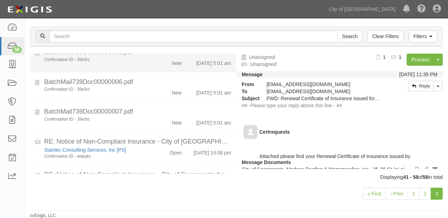
click at [168, 67] on div "New" at bounding box center [170, 62] width 33 height 10
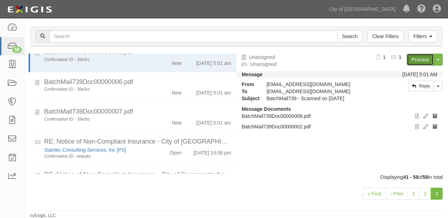
click at [416, 59] on link "Process" at bounding box center [420, 60] width 27 height 12
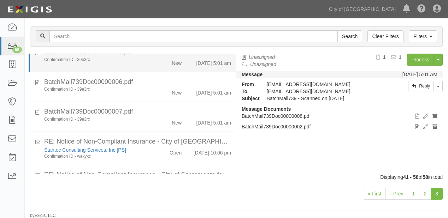
scroll to position [293, 0]
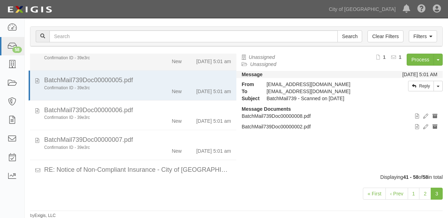
click at [163, 65] on div "New" at bounding box center [170, 60] width 33 height 10
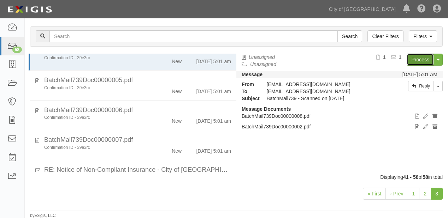
click at [431, 61] on link "Process" at bounding box center [420, 60] width 27 height 12
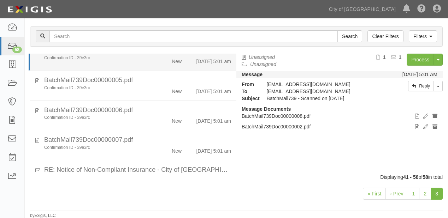
scroll to position [264, 0]
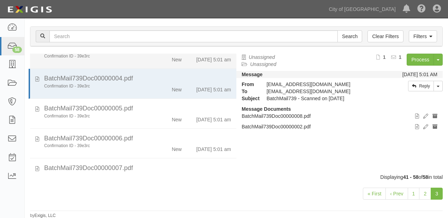
click at [172, 63] on div "New" at bounding box center [177, 58] width 10 height 10
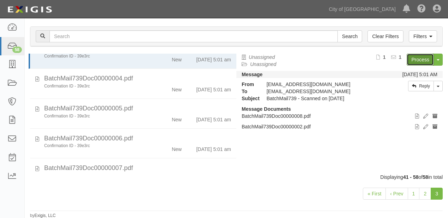
click at [416, 58] on link "Process" at bounding box center [420, 60] width 27 height 12
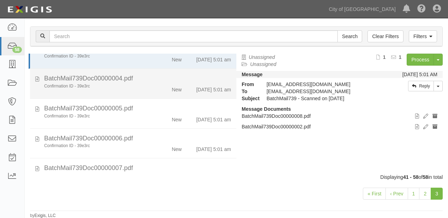
scroll to position [208, 0]
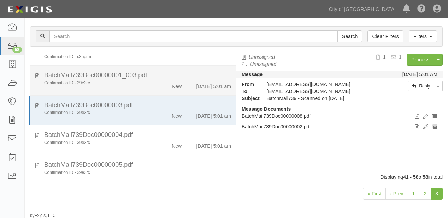
click at [180, 80] on div "BatchMail739Doc00000001_003.pdf" at bounding box center [137, 75] width 187 height 9
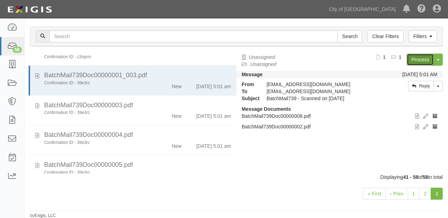
click at [427, 60] on link "Process" at bounding box center [420, 60] width 27 height 12
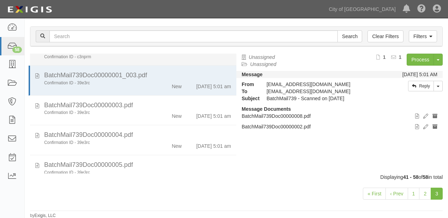
click at [165, 50] on div "New" at bounding box center [170, 45] width 33 height 10
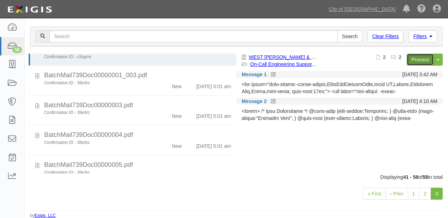
click at [416, 58] on link "Process" at bounding box center [420, 60] width 27 height 12
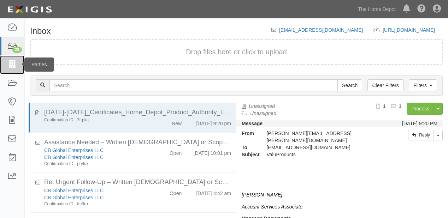
click at [6, 56] on link at bounding box center [12, 65] width 24 height 19
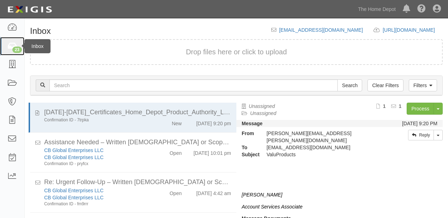
click at [8, 49] on icon at bounding box center [12, 46] width 10 height 8
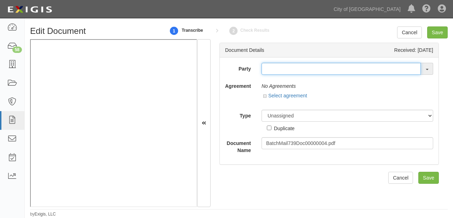
click at [270, 69] on input "text" at bounding box center [340, 69] width 159 height 12
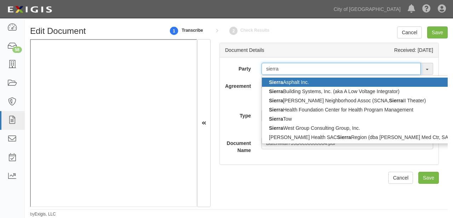
type input "sierra o"
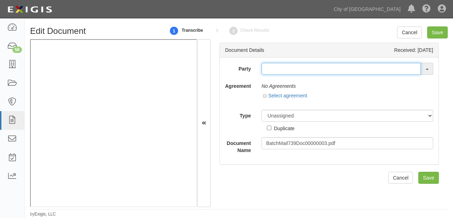
click at [278, 68] on input "text" at bounding box center [340, 69] width 159 height 12
type input "outw"
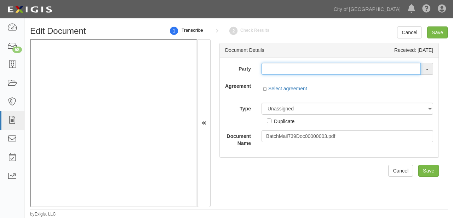
click at [280, 74] on input "text" at bounding box center [340, 69] width 159 height 12
type input "outw"
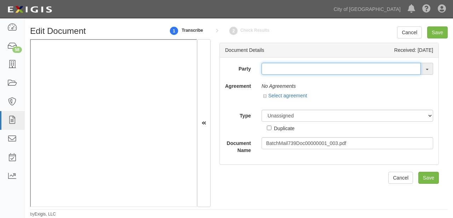
click at [288, 73] on input "text" at bounding box center [340, 69] width 159 height 12
type input "pharma"
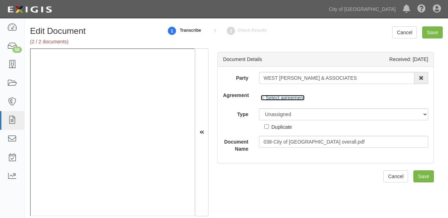
click at [301, 100] on link "Select agreement" at bounding box center [283, 98] width 44 height 6
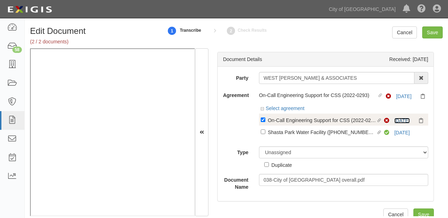
click at [395, 119] on link "9/1/26" at bounding box center [403, 121] width 16 height 6
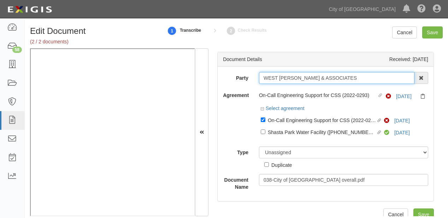
drag, startPoint x: 259, startPoint y: 78, endPoint x: 338, endPoint y: 76, distance: 78.5
click at [338, 76] on input "WEST [PERSON_NAME] & ASSOCIATES" at bounding box center [337, 78] width 156 height 12
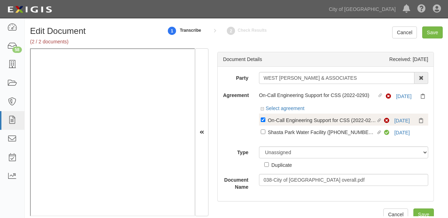
click at [279, 122] on div "On-Call Engineering Support for CSS (2022-0293)" at bounding box center [322, 120] width 108 height 8
click at [266, 122] on input "Linked agreement On-Call Engineering Support for CSS (2022-0293) Linked agreeme…" at bounding box center [263, 120] width 5 height 5
checkbox input "false"
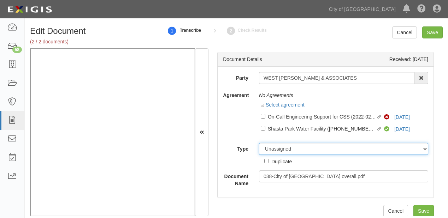
click at [277, 148] on select "Unassigned Binder Cancellation Notice Certificate Contract Endorsement Insuranc…" at bounding box center [343, 149] width 169 height 12
select select "OtherDetail"
click at [259, 143] on select "Unassigned Binder Cancellation Notice Certificate Contract Endorsement Insuranc…" at bounding box center [343, 149] width 169 height 12
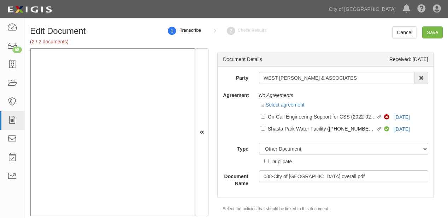
click at [277, 159] on div "Duplicate" at bounding box center [282, 162] width 21 height 8
click at [269, 159] on input "Duplicate" at bounding box center [266, 161] width 5 height 5
checkbox input "true"
click at [427, 32] on input "Save" at bounding box center [432, 33] width 21 height 12
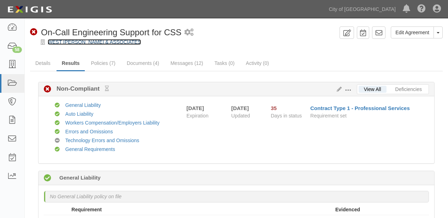
click at [80, 43] on link "WEST [PERSON_NAME] & ASSOCIATES" at bounding box center [94, 42] width 93 height 6
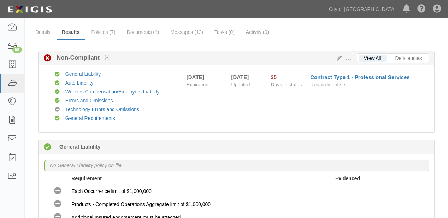
scroll to position [28, 0]
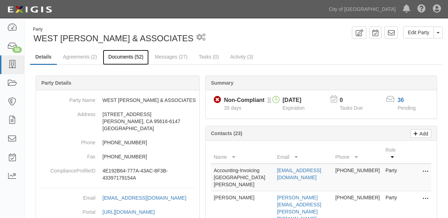
click at [123, 59] on link "Documents (52)" at bounding box center [126, 57] width 46 height 15
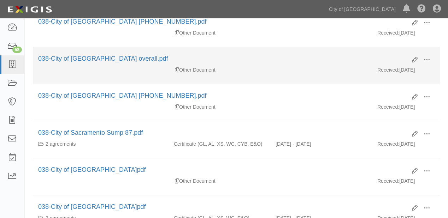
scroll to position [170, 0]
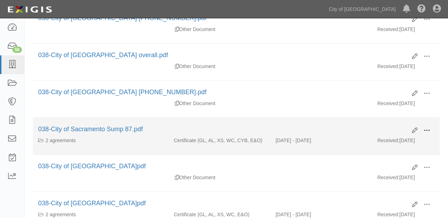
click at [425, 128] on span at bounding box center [427, 131] width 6 height 6
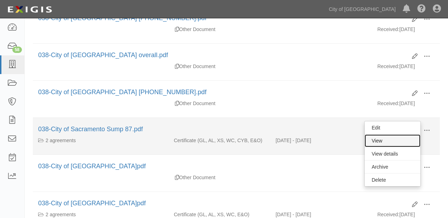
click at [406, 137] on link "View" at bounding box center [393, 141] width 56 height 13
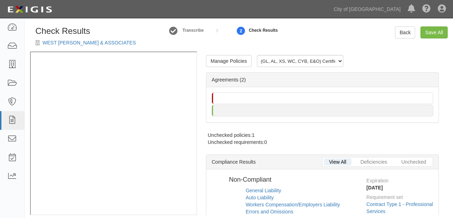
radio input "false"
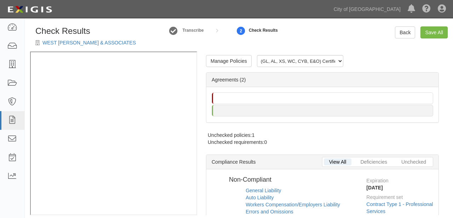
radio input "true"
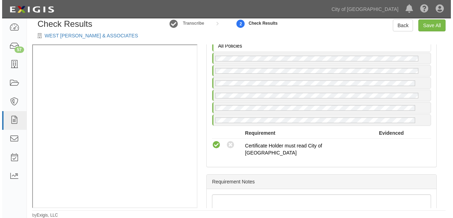
scroll to position [933, 0]
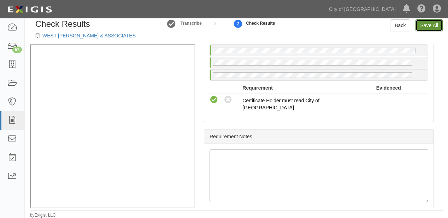
click at [422, 29] on link "Save All" at bounding box center [429, 25] width 27 height 12
radio input "false"
radio input "true"
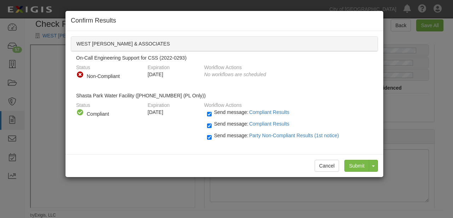
drag, startPoint x: 238, startPoint y: 137, endPoint x: 244, endPoint y: 138, distance: 6.5
click at [238, 137] on label "Send message: Party Non-Compliant Results (1st notice)" at bounding box center [274, 139] width 135 height 9
click at [211, 137] on input "Send message: Party Non-Compliant Results (1st notice)" at bounding box center [209, 138] width 5 height 8
checkbox input "false"
click at [348, 163] on input "Submit" at bounding box center [356, 166] width 25 height 12
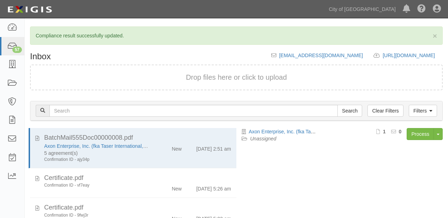
scroll to position [75, 0]
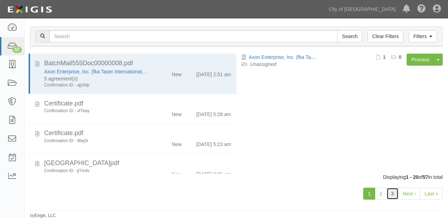
click at [395, 199] on link "3" at bounding box center [393, 194] width 12 height 12
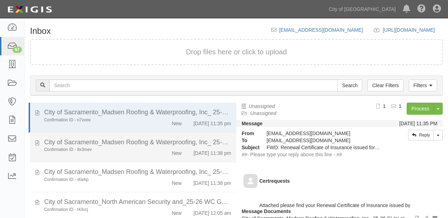
click at [154, 163] on li "City of Sacramento_Madsen Roofing & Waterproofing, Inc_ 25-26 GL(ai-pi-agg-ws)-…" at bounding box center [133, 148] width 206 height 30
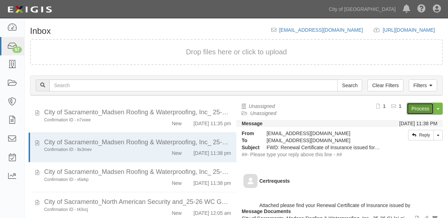
click at [408, 108] on link "Process" at bounding box center [420, 109] width 27 height 12
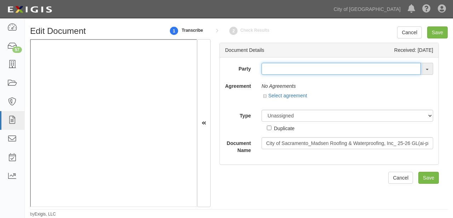
click at [270, 71] on input "text" at bounding box center [340, 69] width 159 height 12
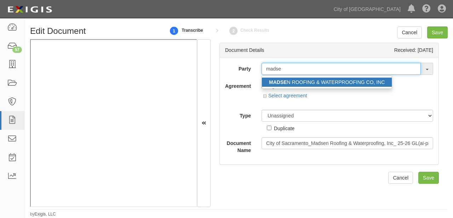
type input "madse"
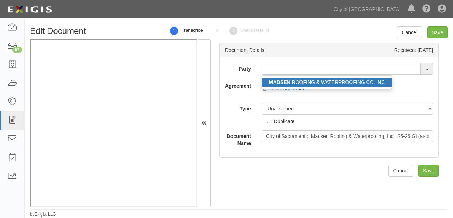
click at [281, 84] on strong "MADSE" at bounding box center [278, 83] width 18 height 6
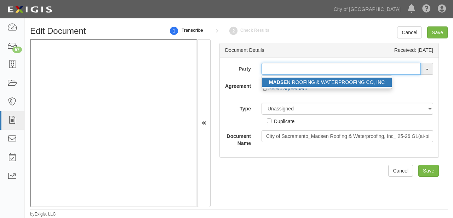
type input "[PERSON_NAME] ROOFING & WATERPROOFING CO, INC"
